Goal: Information Seeking & Learning: Learn about a topic

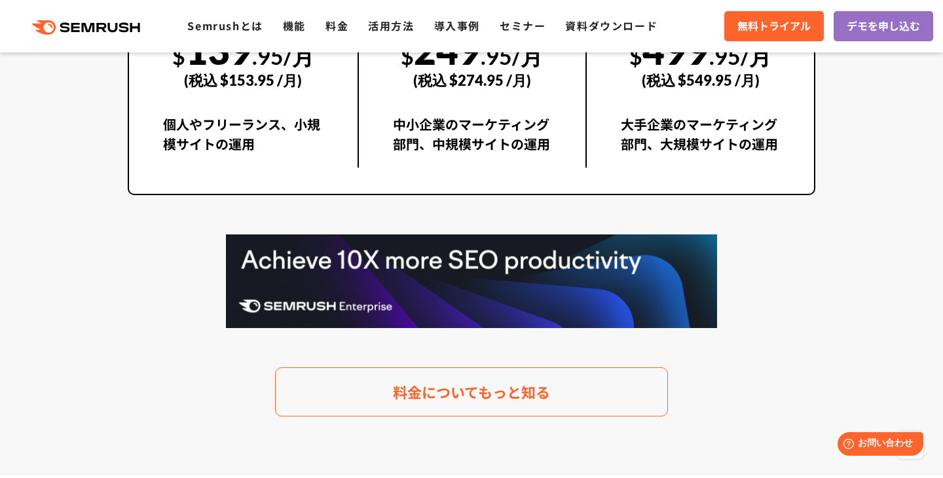
scroll to position [2577, 0]
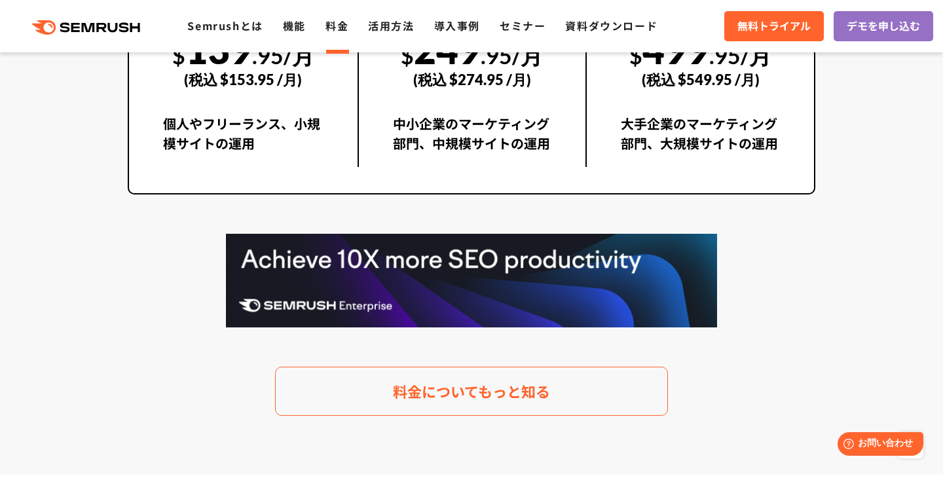
click at [337, 20] on link "料金" at bounding box center [337, 26] width 23 height 16
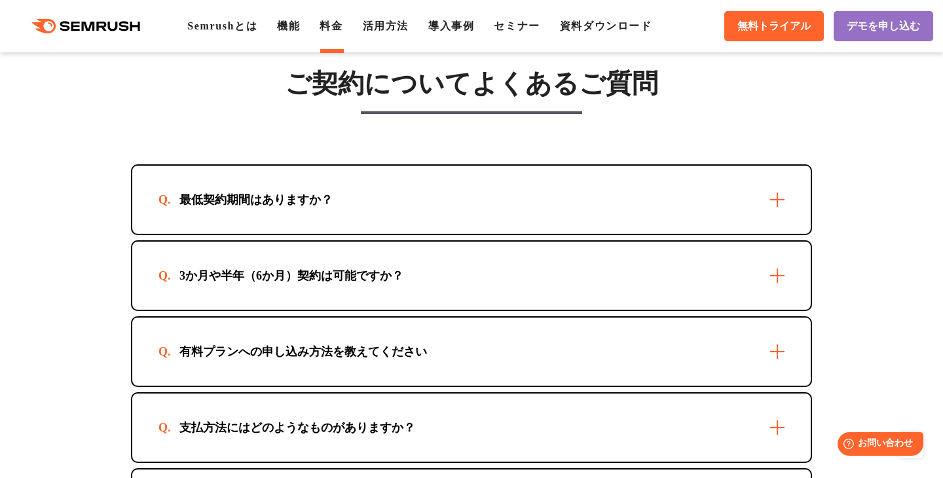
scroll to position [3840, 0]
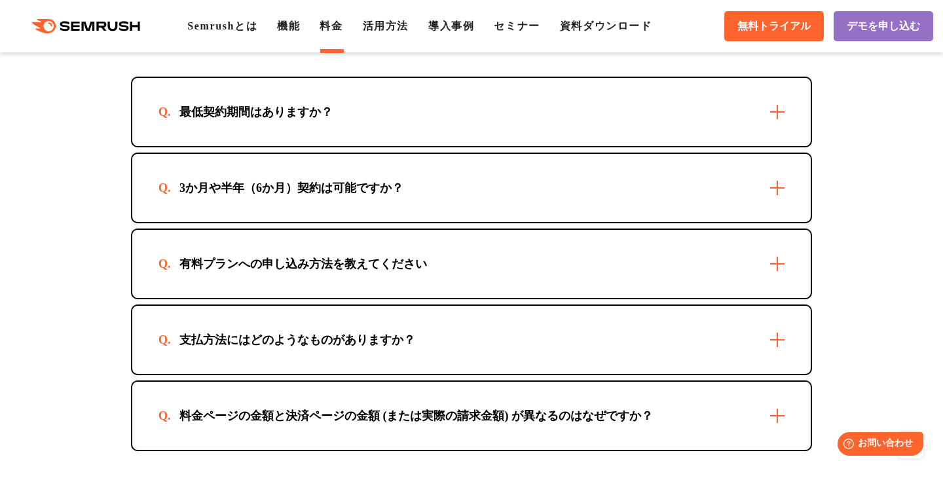
click at [304, 119] on div "最低契約期間はありますか？" at bounding box center [256, 112] width 195 height 16
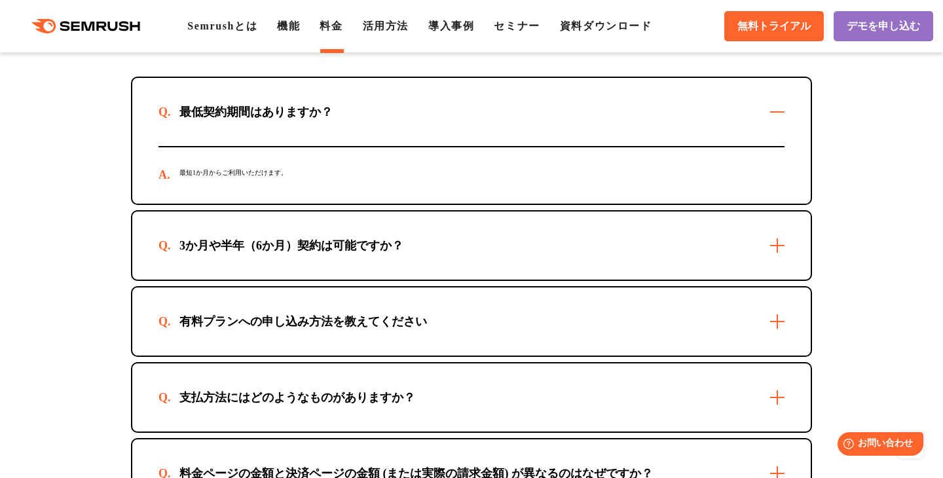
click at [304, 119] on div "最低契約期間はありますか？" at bounding box center [256, 112] width 195 height 16
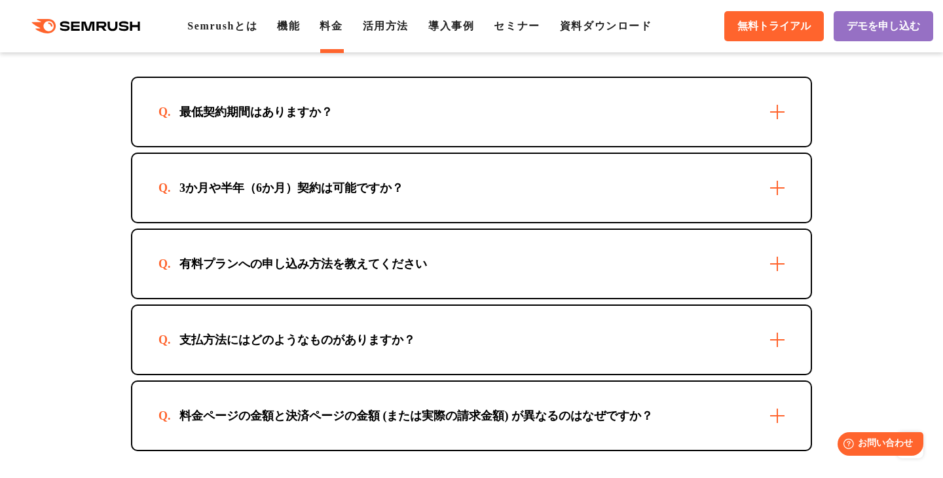
click at [297, 219] on div "3か月や半年（6か月）契約は可能ですか？" at bounding box center [471, 188] width 679 height 68
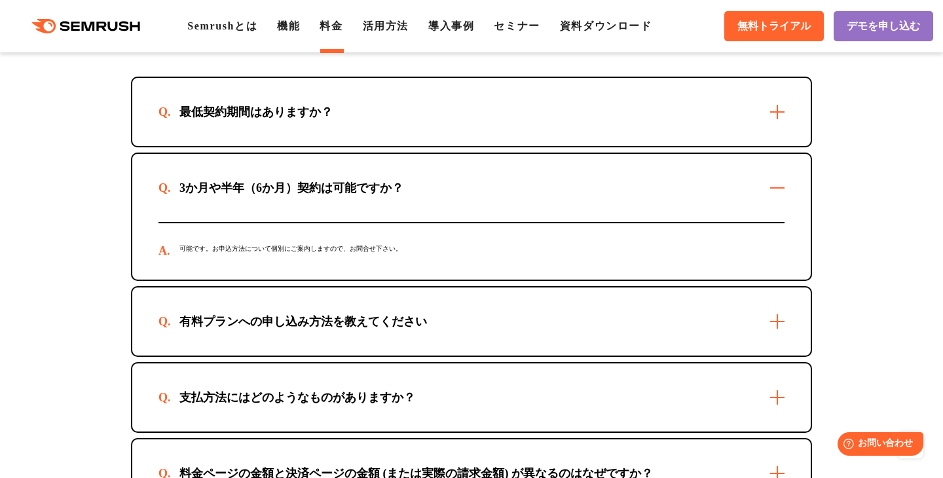
click at [297, 219] on div "3か月や半年（6か月）契約は可能ですか？" at bounding box center [471, 188] width 679 height 68
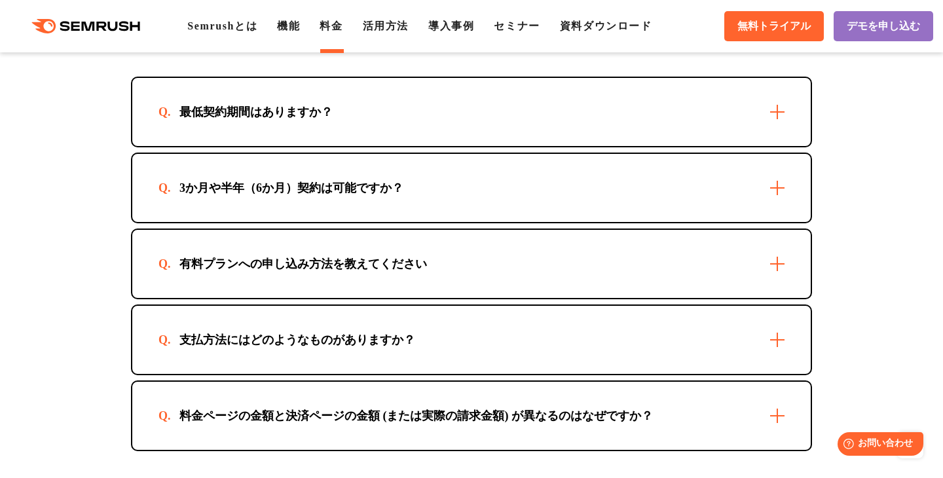
scroll to position [3892, 0]
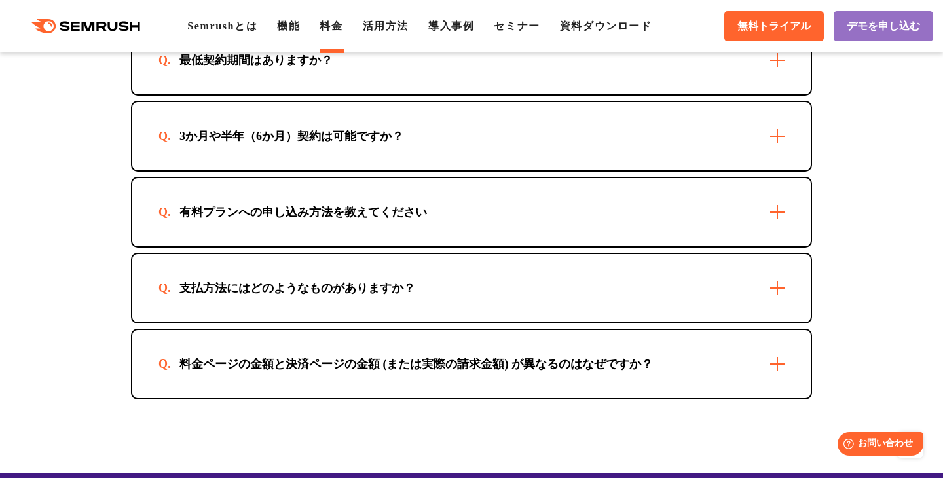
click at [297, 219] on div "有料プランへの申し込み方法を教えてください" at bounding box center [304, 212] width 290 height 16
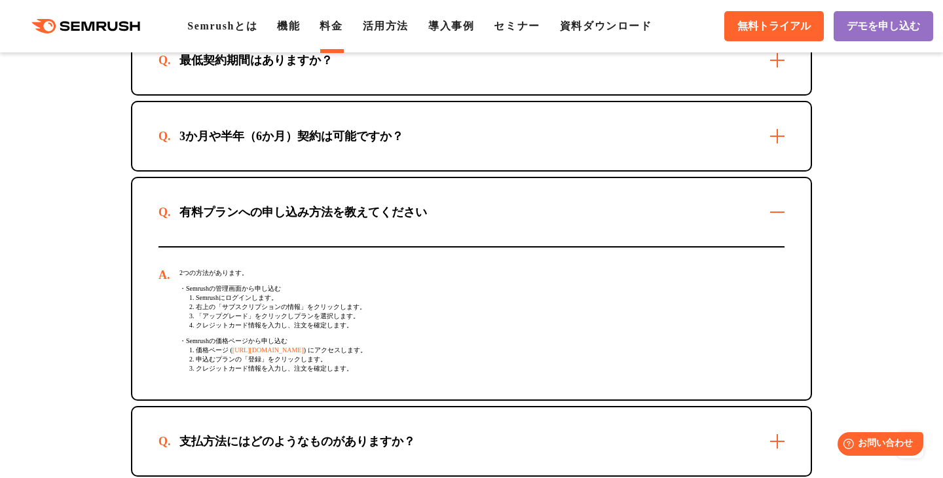
click at [297, 219] on div "有料プランへの申し込み方法を教えてください" at bounding box center [304, 212] width 290 height 16
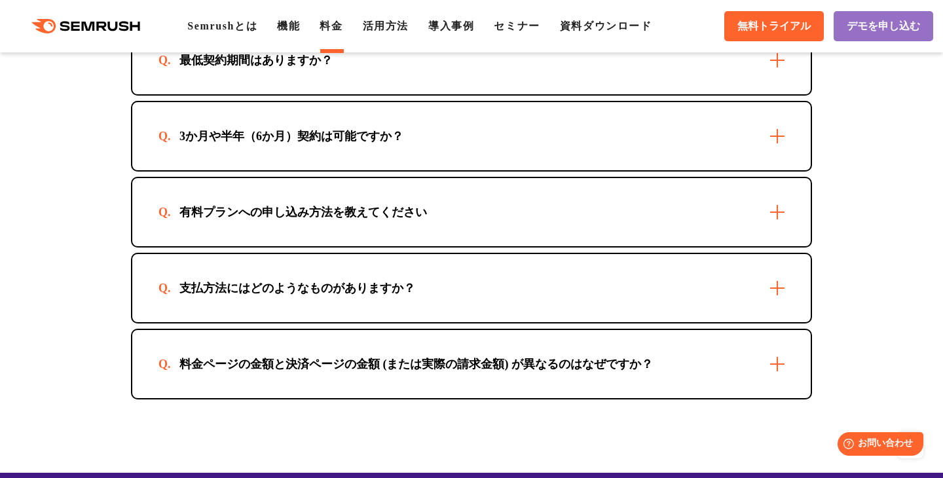
scroll to position [3991, 0]
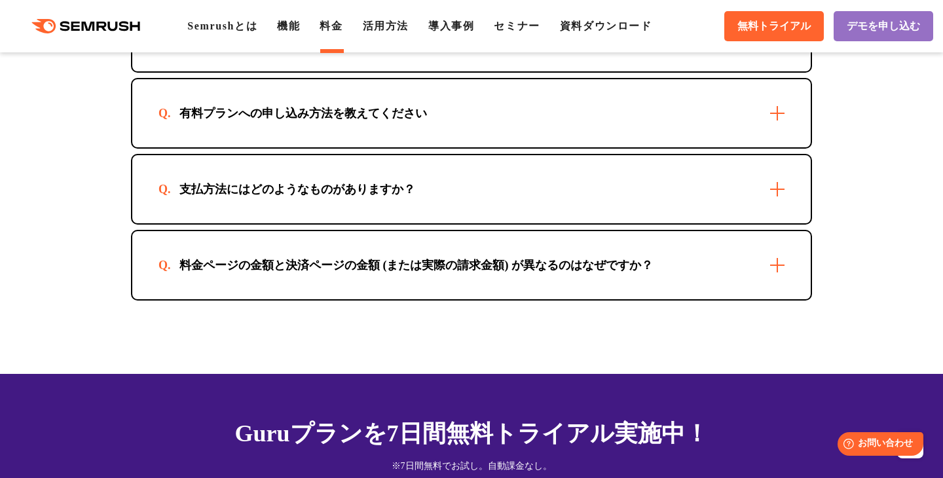
click at [320, 197] on div "支払方法にはどのようなものがありますか？" at bounding box center [298, 189] width 278 height 16
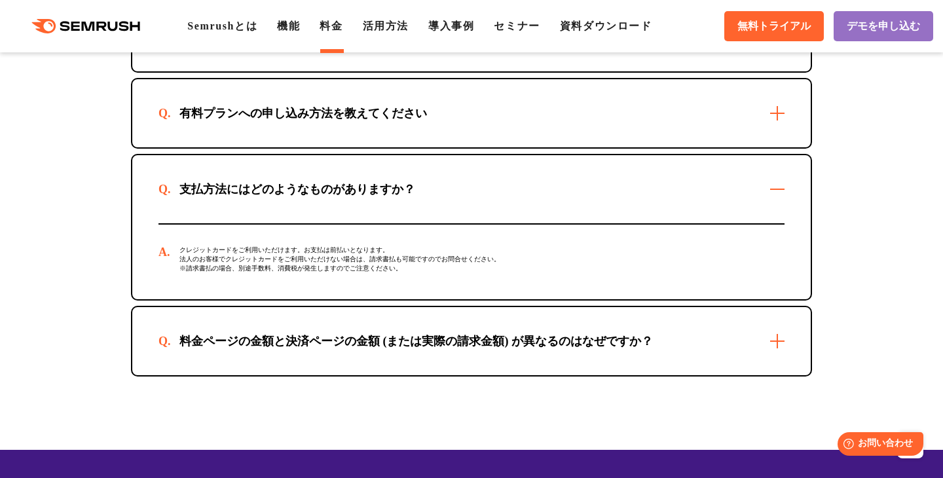
click at [320, 197] on div "支払方法にはどのようなものがありますか？" at bounding box center [298, 189] width 278 height 16
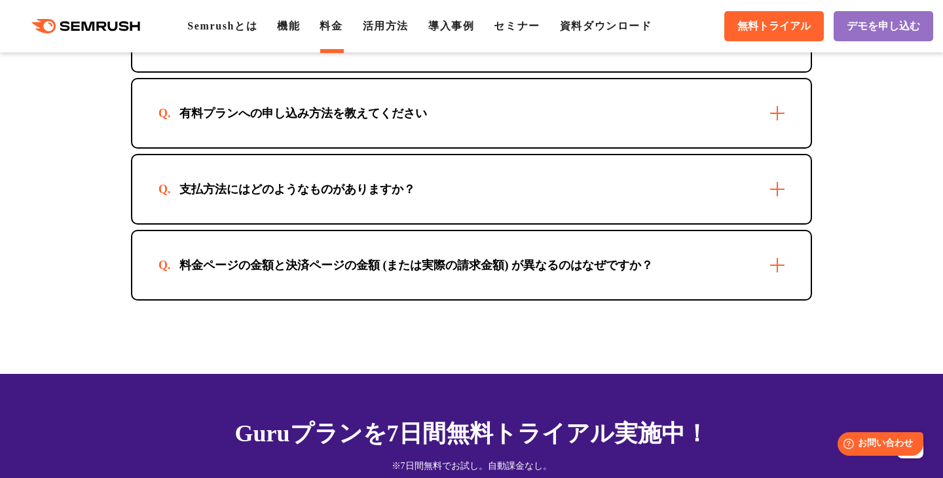
click at [319, 273] on div "料金ページの金額と決済ページの金額 (または実際の請求金額) が異なるのはなぜですか？" at bounding box center [416, 265] width 515 height 16
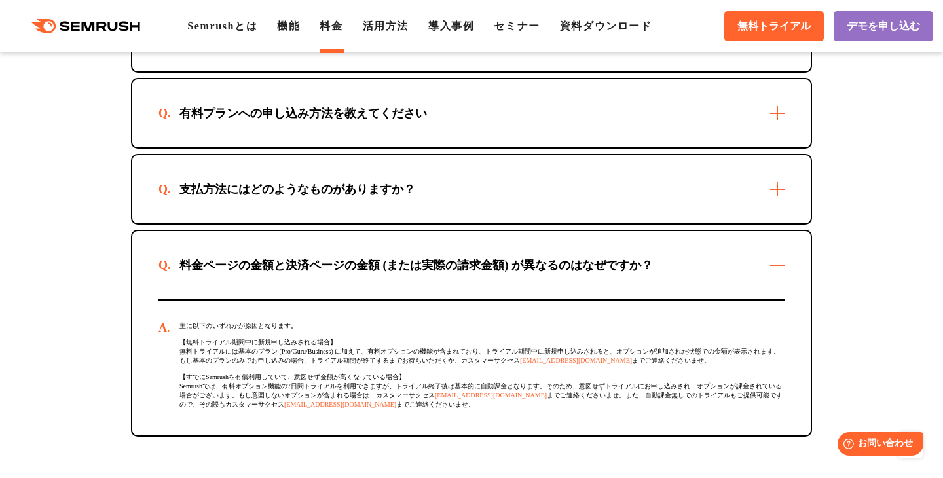
scroll to position [4071, 0]
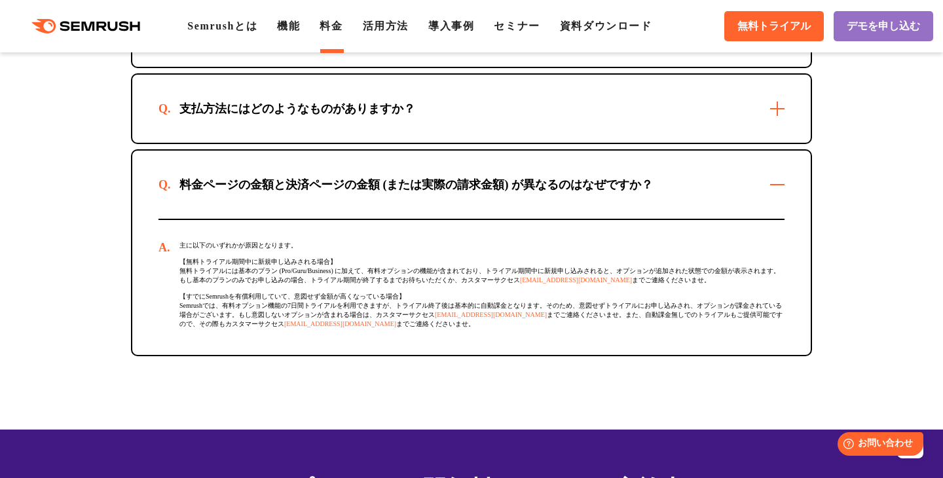
click at [385, 193] on div "料金ページの金額と決済ページの金額 (または実際の請求金額) が異なるのはなぜですか？" at bounding box center [416, 185] width 515 height 16
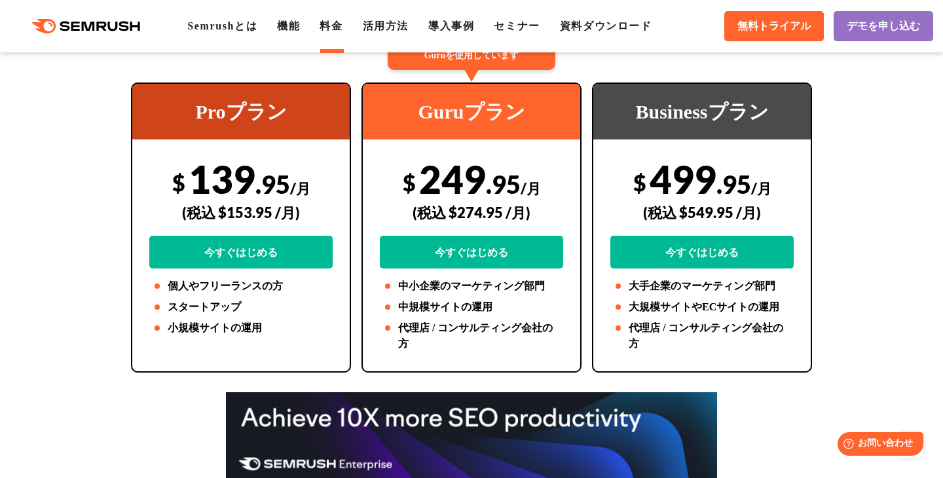
scroll to position [288, 0]
